Goal: Find specific page/section: Find specific page/section

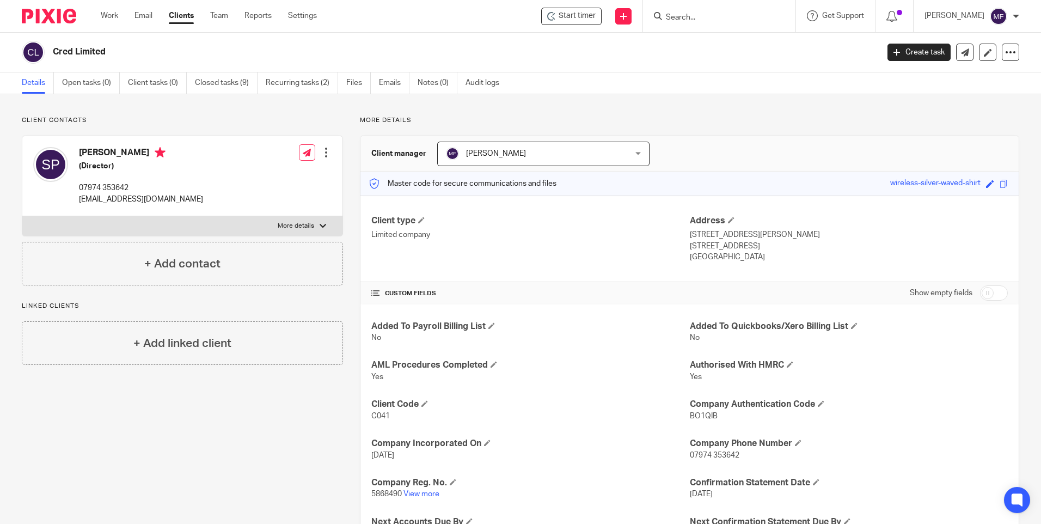
scroll to position [93, 0]
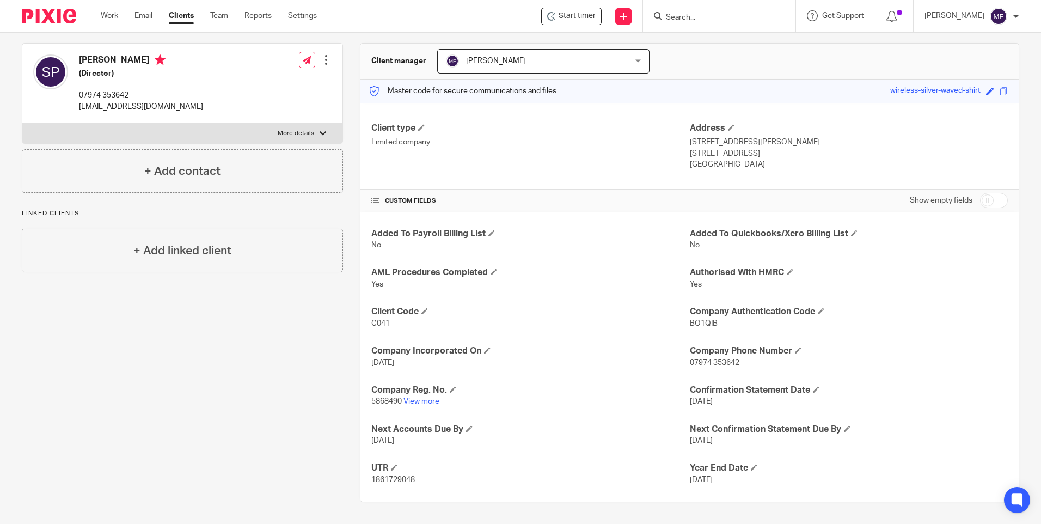
click at [741, 13] on input "Search" at bounding box center [714, 18] width 98 height 10
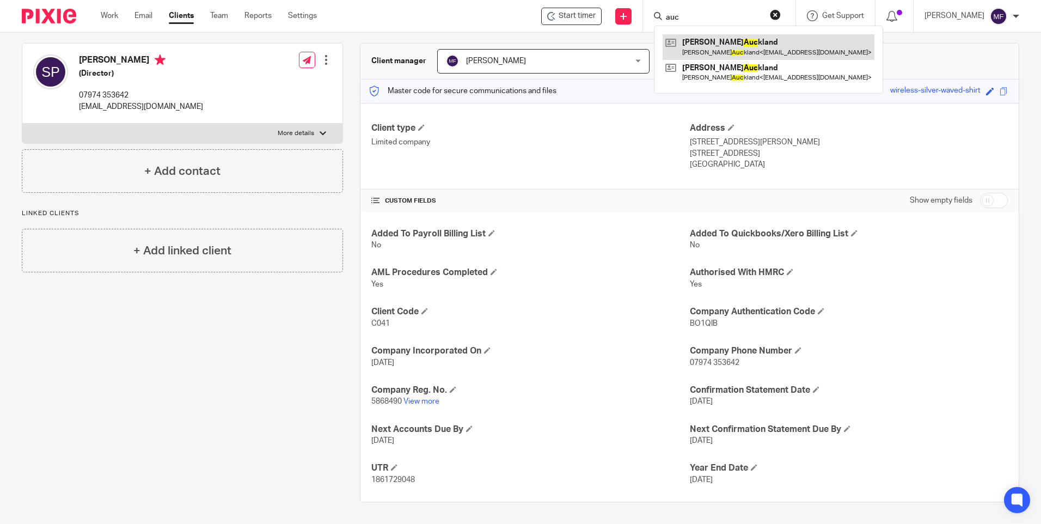
type input "auc"
click at [729, 47] on link at bounding box center [769, 46] width 212 height 25
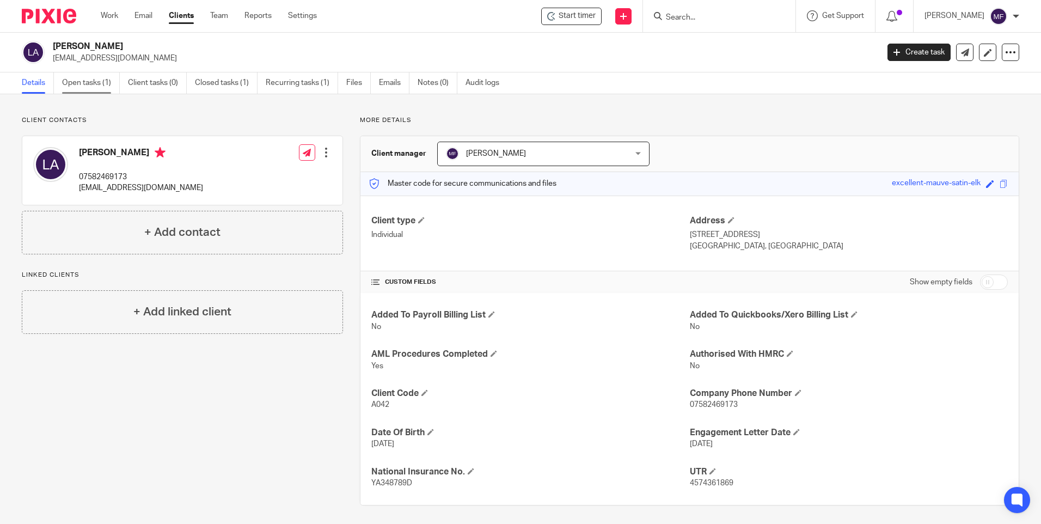
click at [96, 83] on link "Open tasks (1)" at bounding box center [91, 82] width 58 height 21
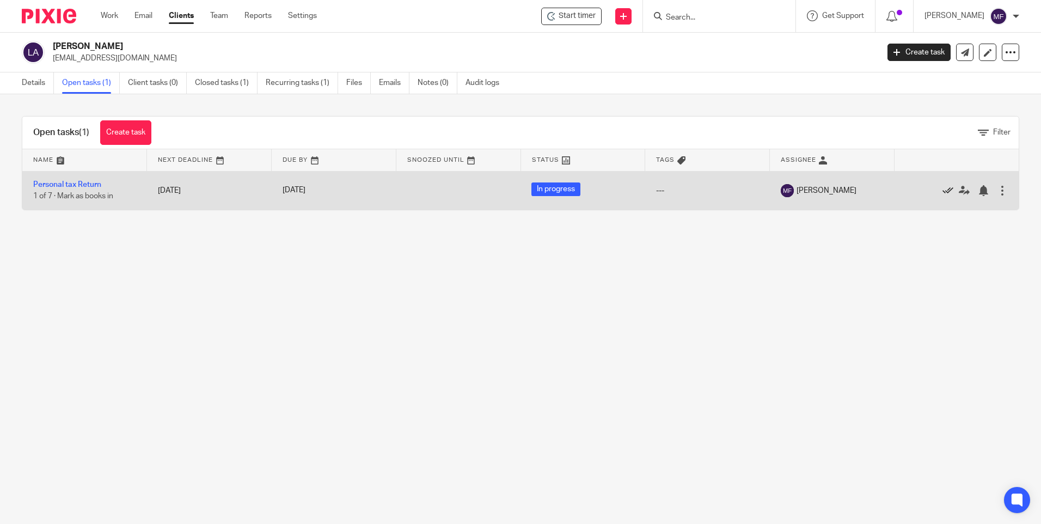
click at [943, 191] on icon at bounding box center [948, 190] width 11 height 11
